Goal: Task Accomplishment & Management: Manage account settings

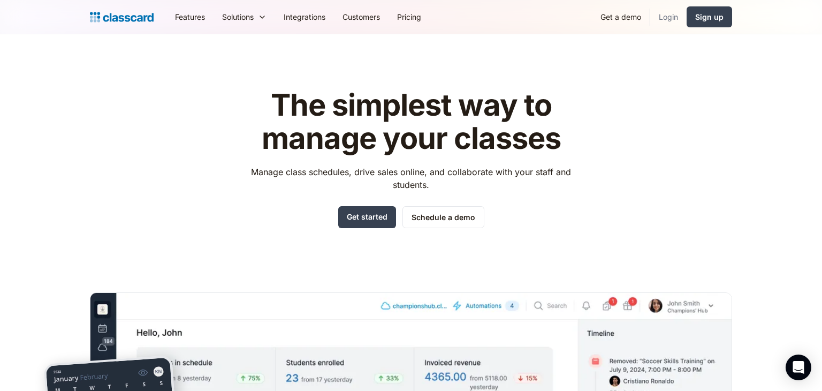
click at [668, 10] on link "Login" at bounding box center [668, 17] width 36 height 24
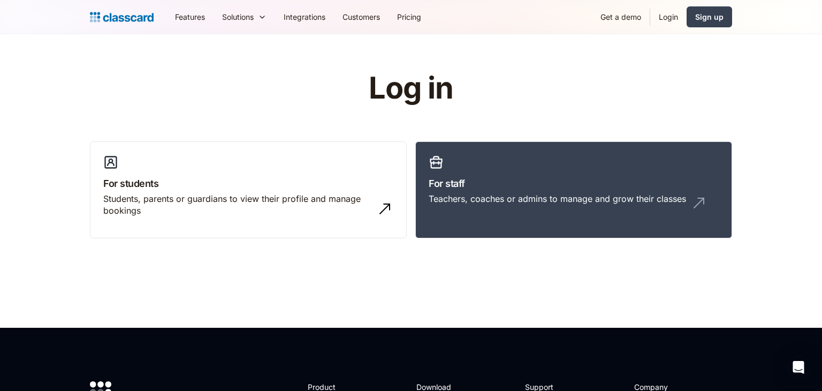
click at [676, 17] on link "Login" at bounding box center [668, 17] width 36 height 24
click at [667, 20] on link "Login" at bounding box center [668, 17] width 36 height 24
